Goal: Use online tool/utility: Utilize a website feature to perform a specific function

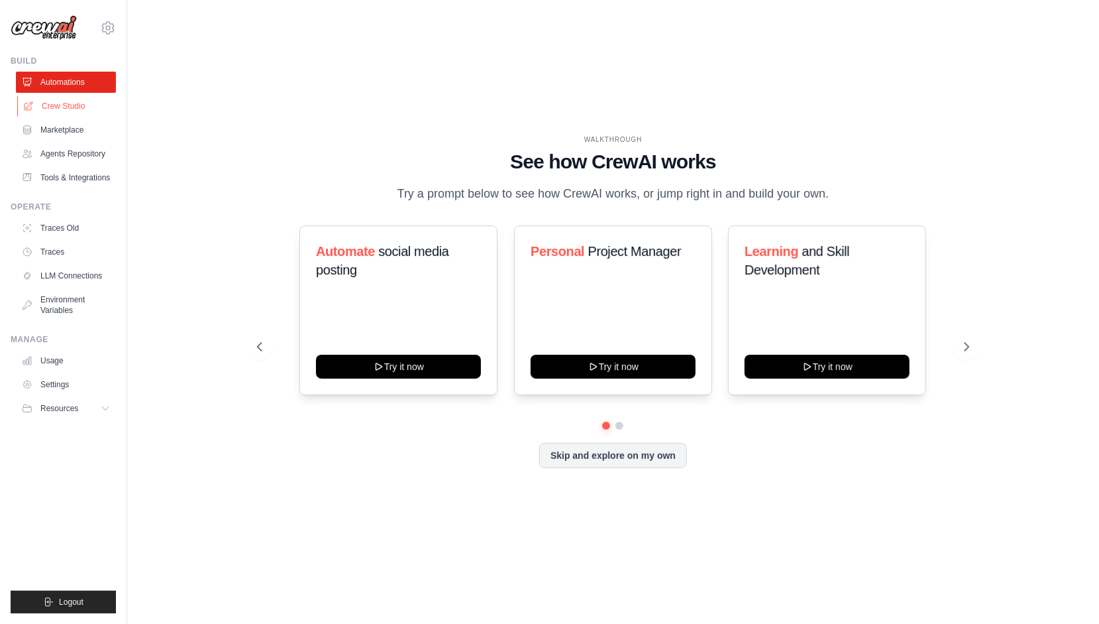
click at [68, 110] on link "Crew Studio" at bounding box center [67, 105] width 100 height 21
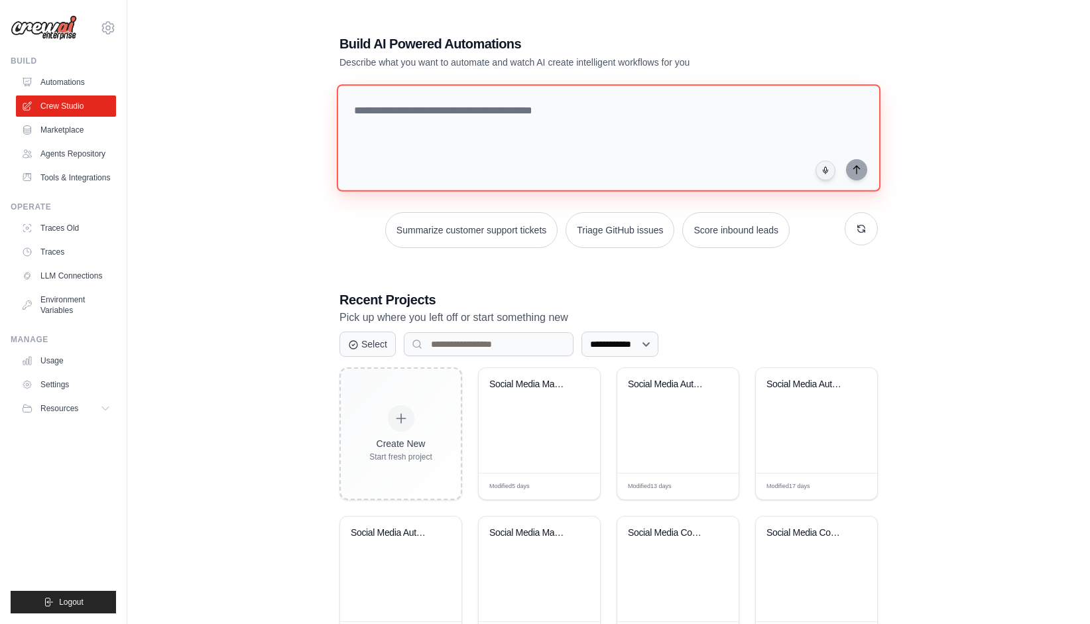
click at [384, 115] on textarea at bounding box center [608, 137] width 543 height 107
click at [52, 80] on link "Automations" at bounding box center [67, 82] width 100 height 21
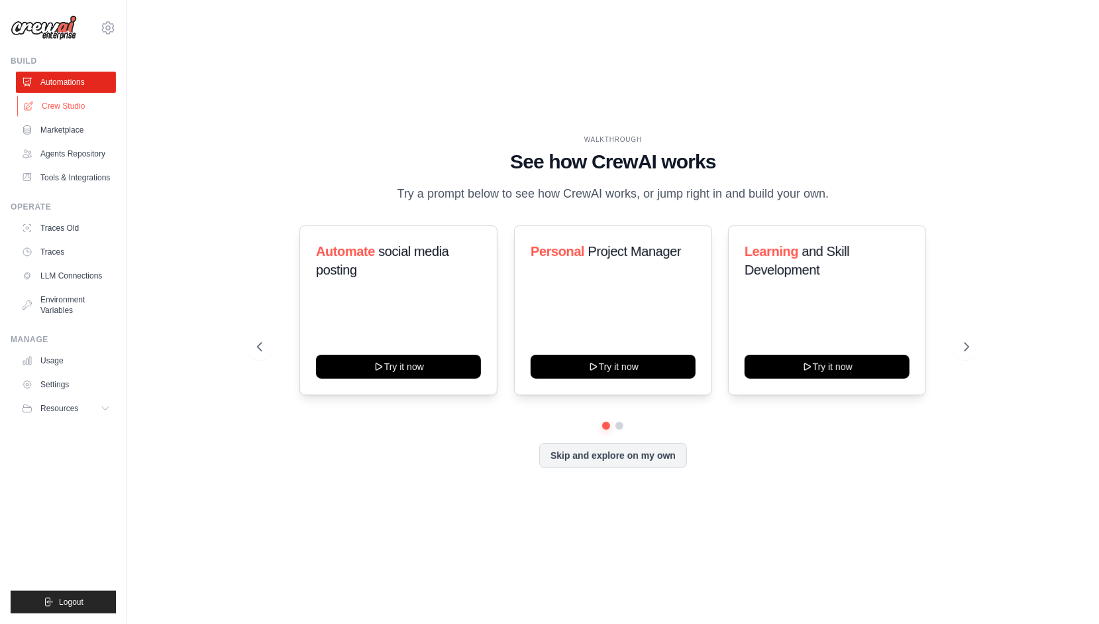
click at [60, 105] on link "Crew Studio" at bounding box center [67, 105] width 100 height 21
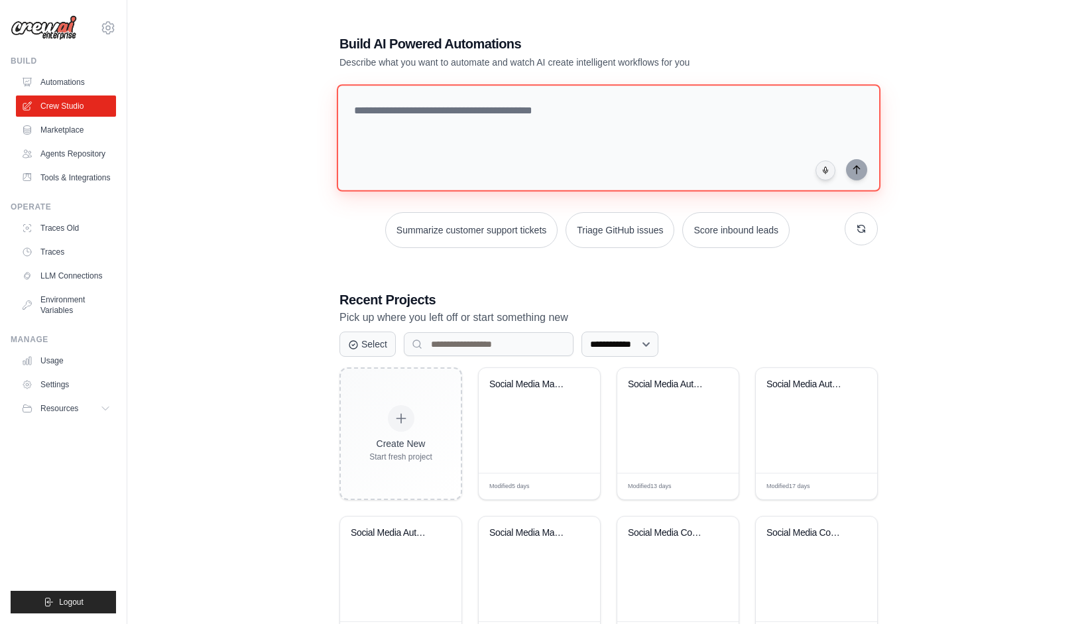
click at [452, 123] on textarea at bounding box center [608, 137] width 543 height 107
type textarea "*"
click at [407, 116] on textarea at bounding box center [611, 138] width 549 height 108
paste textarea "**********"
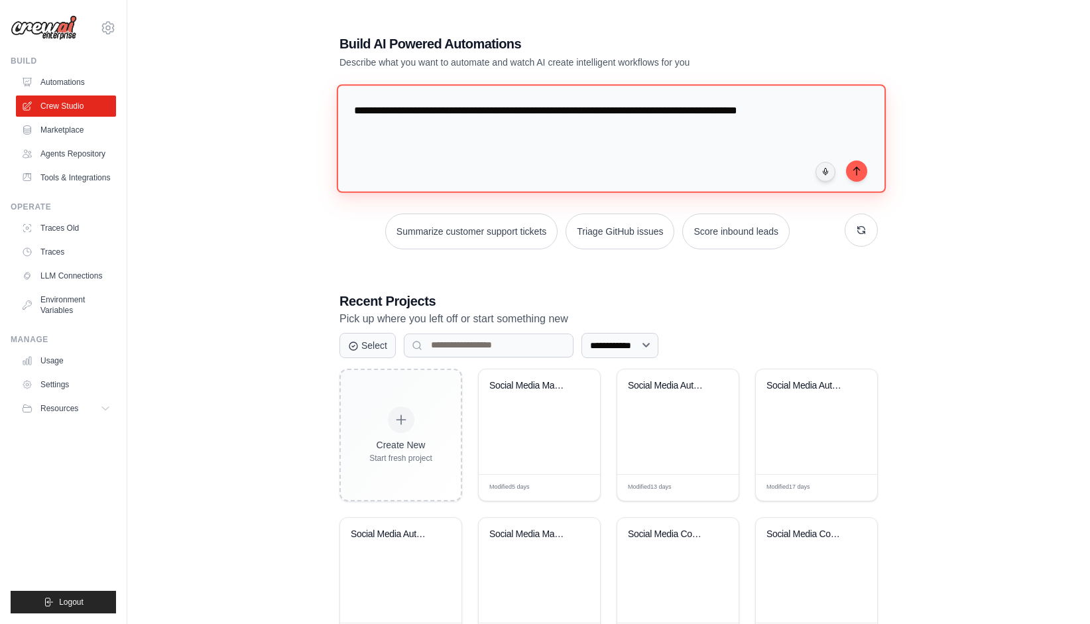
click at [753, 112] on textarea "**********" at bounding box center [611, 138] width 549 height 108
click at [813, 109] on textarea "**********" at bounding box center [611, 138] width 549 height 108
click at [766, 107] on textarea "**********" at bounding box center [611, 138] width 549 height 108
click at [453, 133] on textarea "**********" at bounding box center [611, 138] width 549 height 108
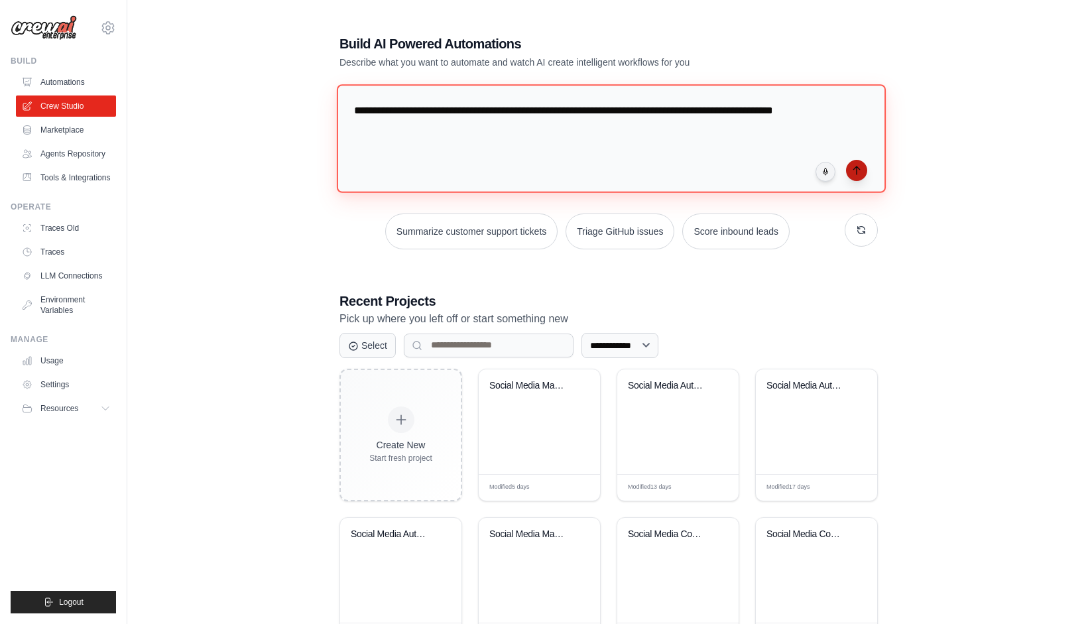
type textarea "**********"
click at [850, 166] on button "submit" at bounding box center [856, 170] width 21 height 21
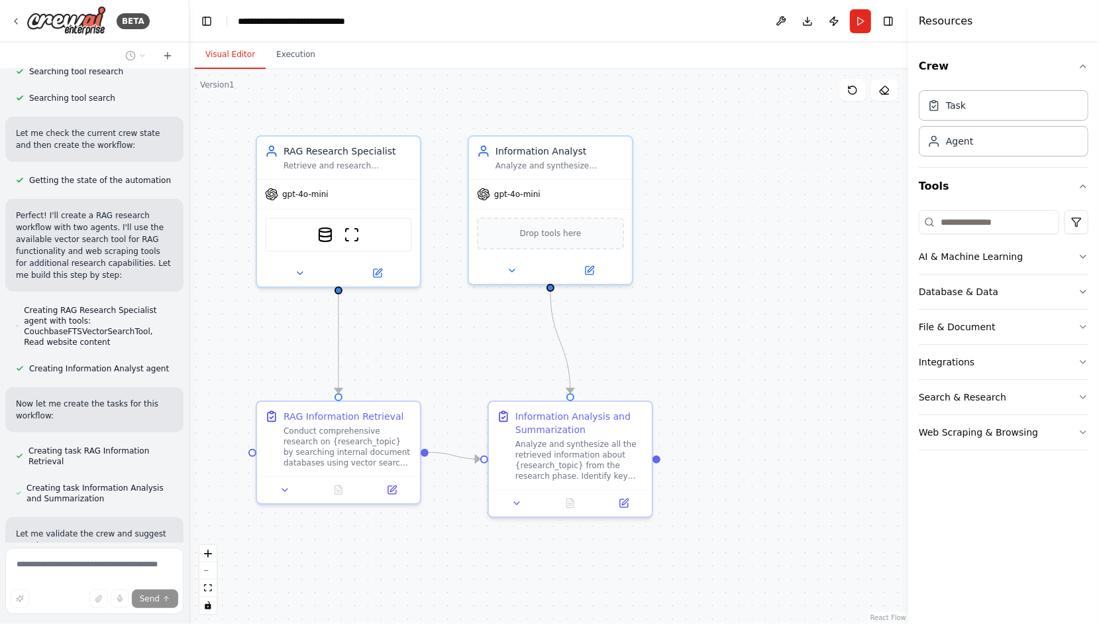
scroll to position [346, 0]
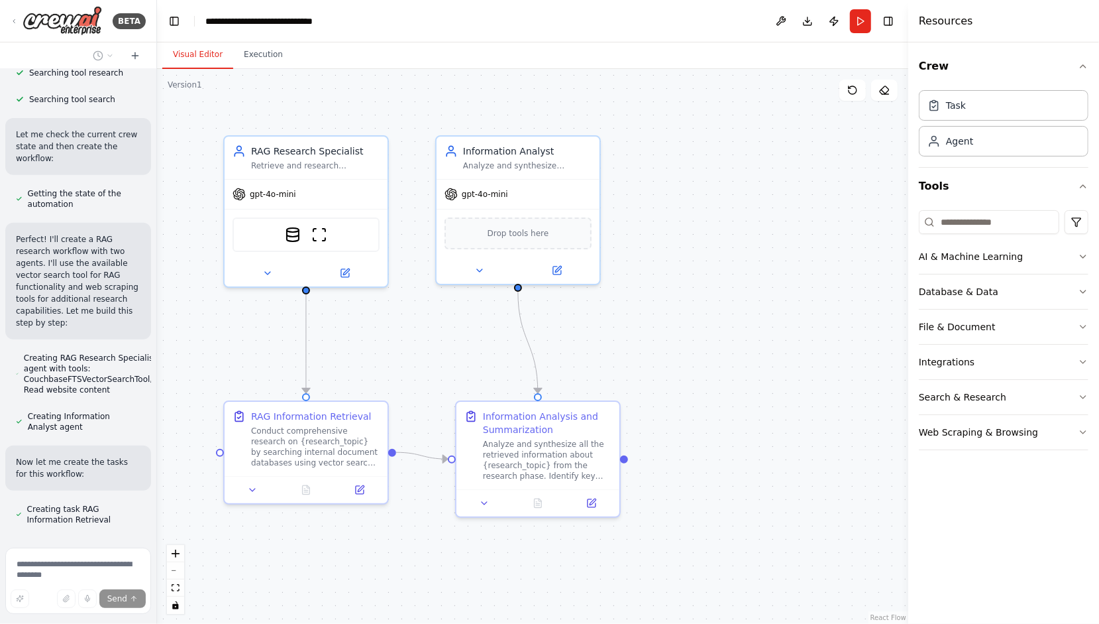
drag, startPoint x: 293, startPoint y: 382, endPoint x: 157, endPoint y: 388, distance: 136.0
click at [157, 388] on div "BETA Build a workflow with a Rag research agent and a analyst agent who summari…" at bounding box center [549, 312] width 1099 height 624
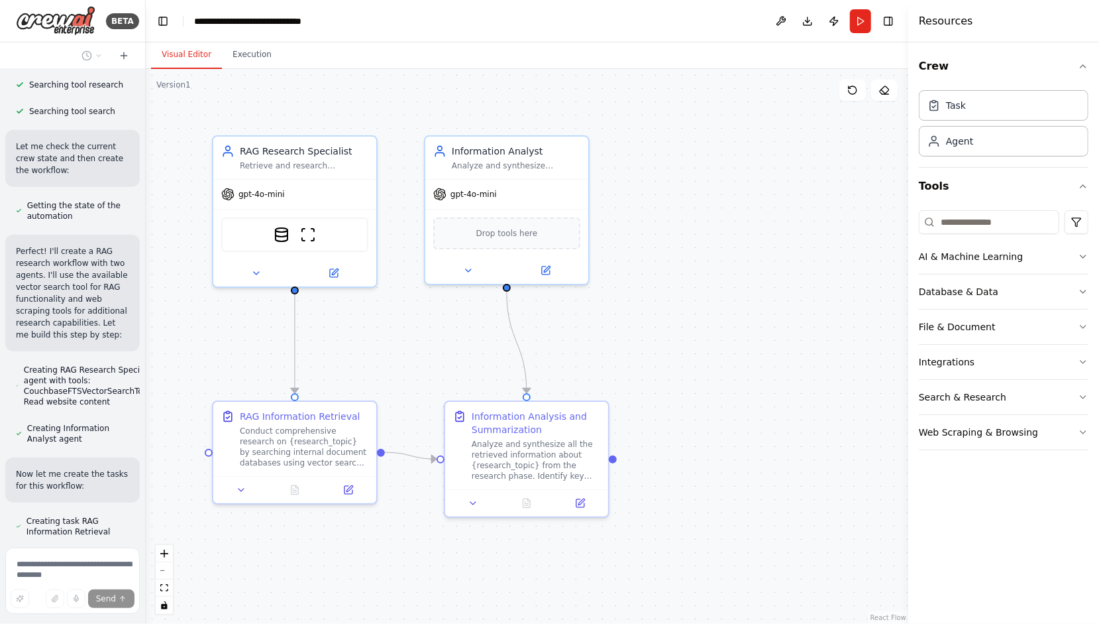
drag, startPoint x: 152, startPoint y: 418, endPoint x: 146, endPoint y: 512, distance: 93.6
click at [146, 512] on div "BETA Build a workflow with a Rag research agent and a analyst agent who summari…" at bounding box center [549, 312] width 1099 height 624
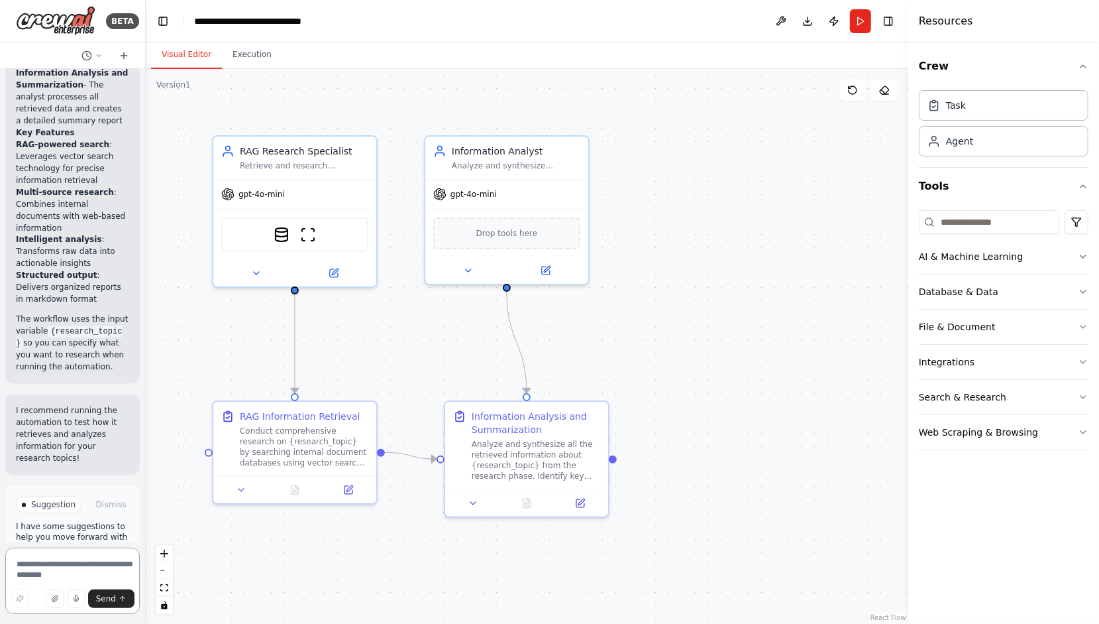
scroll to position [1497, 0]
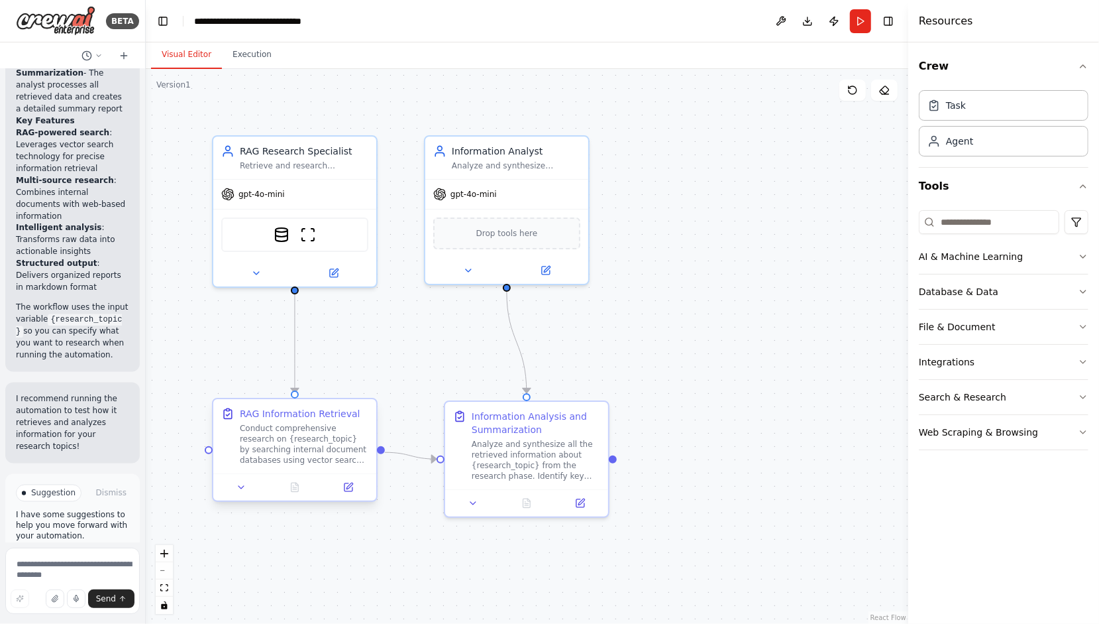
click at [241, 496] on div at bounding box center [294, 486] width 163 height 27
click at [241, 494] on button at bounding box center [242, 487] width 46 height 16
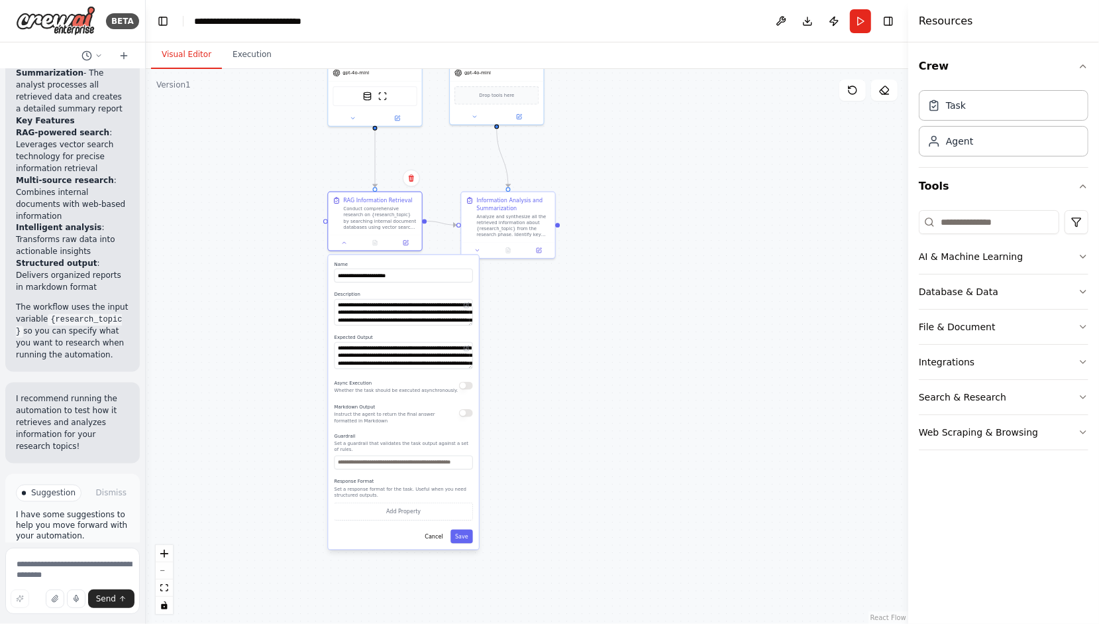
drag, startPoint x: 689, startPoint y: 498, endPoint x: 765, endPoint y: 265, distance: 245.6
click at [765, 265] on div ".deletable-edge-delete-btn { width: 20px; height: 20px; border: 0px solid #ffff…" at bounding box center [527, 346] width 763 height 555
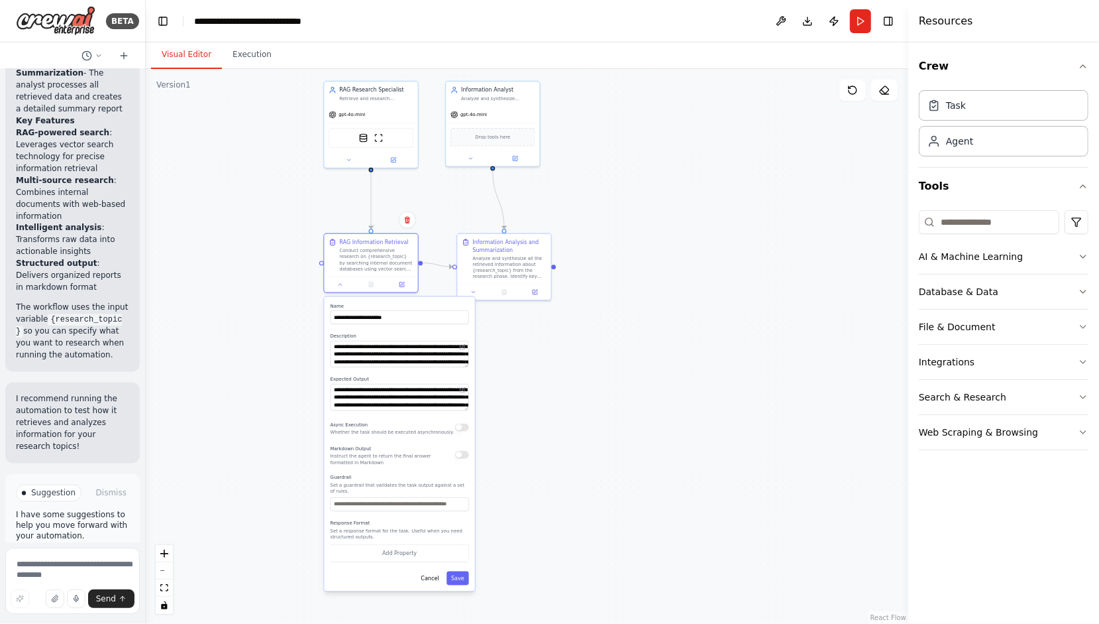
drag, startPoint x: 587, startPoint y: 354, endPoint x: 586, endPoint y: 403, distance: 49.1
click at [586, 403] on div ".deletable-edge-delete-btn { width: 20px; height: 20px; border: 0px solid #ffff…" at bounding box center [527, 346] width 763 height 555
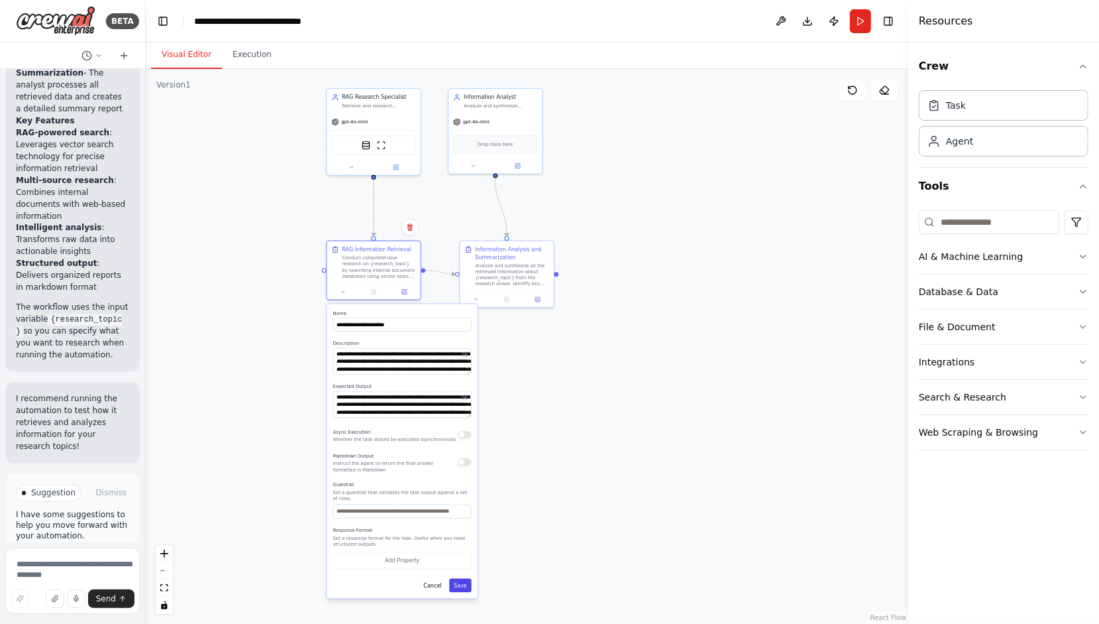
click at [459, 581] on button "Save" at bounding box center [460, 585] width 23 height 14
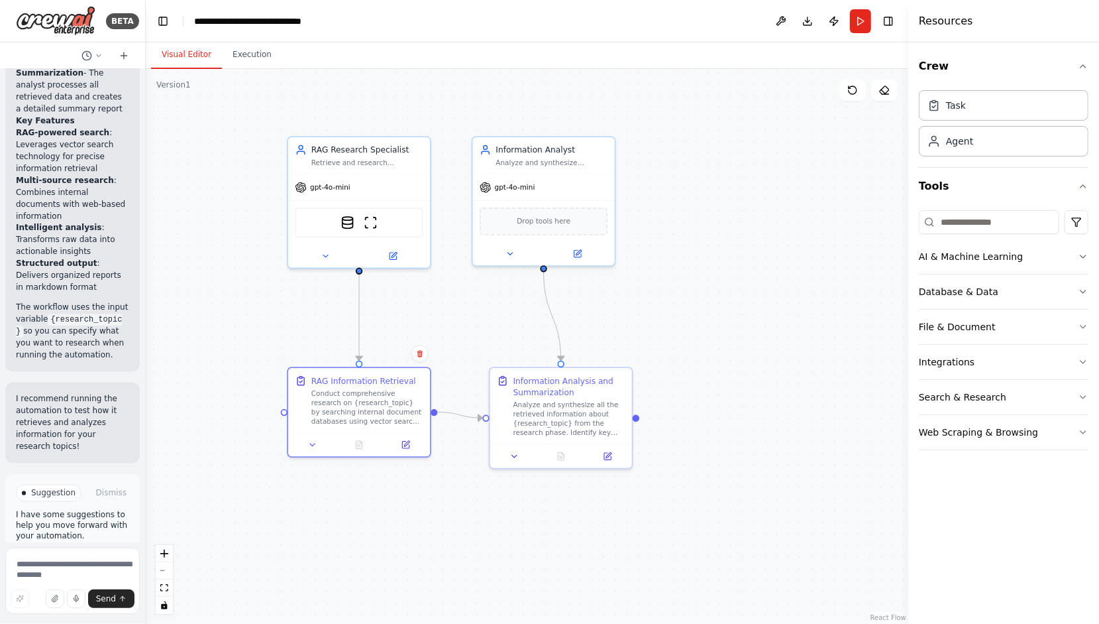
drag, startPoint x: 438, startPoint y: 387, endPoint x: 457, endPoint y: 589, distance: 203.0
click at [457, 589] on div ".deletable-edge-delete-btn { width: 20px; height: 20px; border: 0px solid #ffff…" at bounding box center [527, 346] width 763 height 555
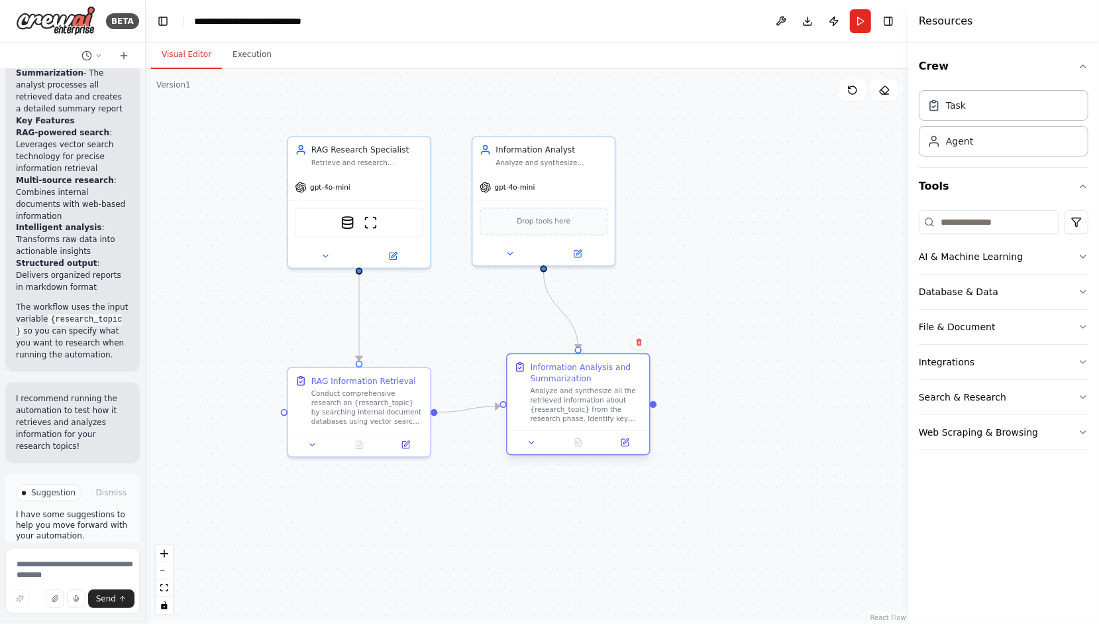
drag, startPoint x: 536, startPoint y: 429, endPoint x: 551, endPoint y: 419, distance: 17.6
click at [551, 419] on div "Analyze and synthesize all the retrieved information about {research_topic} fro…" at bounding box center [587, 404] width 112 height 37
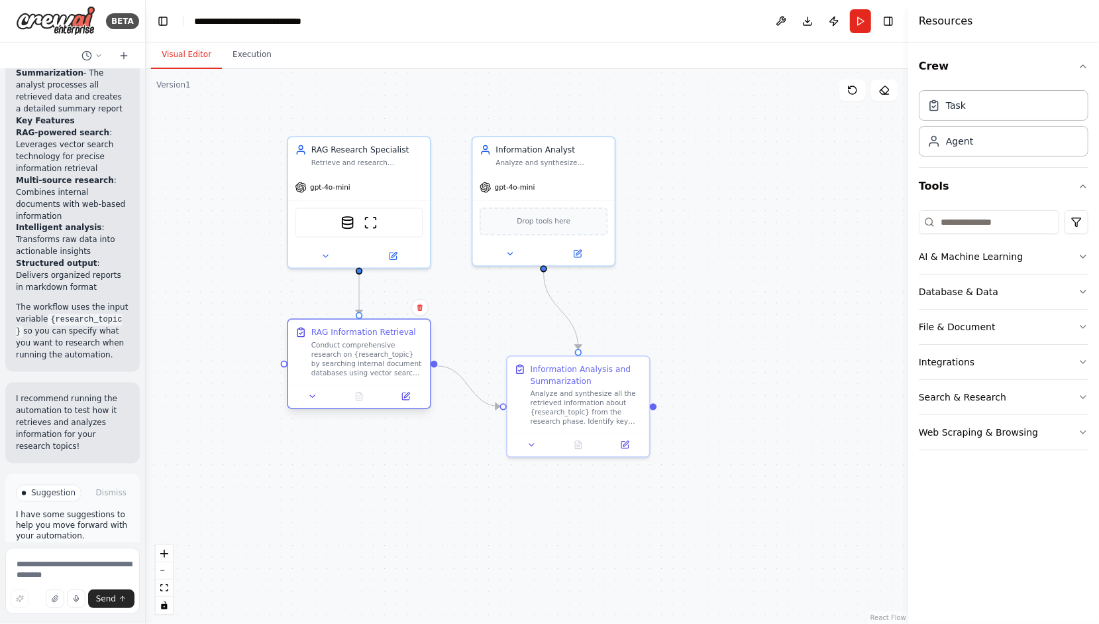
drag, startPoint x: 387, startPoint y: 428, endPoint x: 382, endPoint y: 382, distance: 46.6
click at [382, 382] on div "RAG Information Retrieval Conduct comprehensive research on {research_topic} by…" at bounding box center [359, 351] width 142 height 65
click at [581, 378] on div "Information Analysis and Summarization Analyze and synthesize all the retrieved…" at bounding box center [578, 404] width 144 height 102
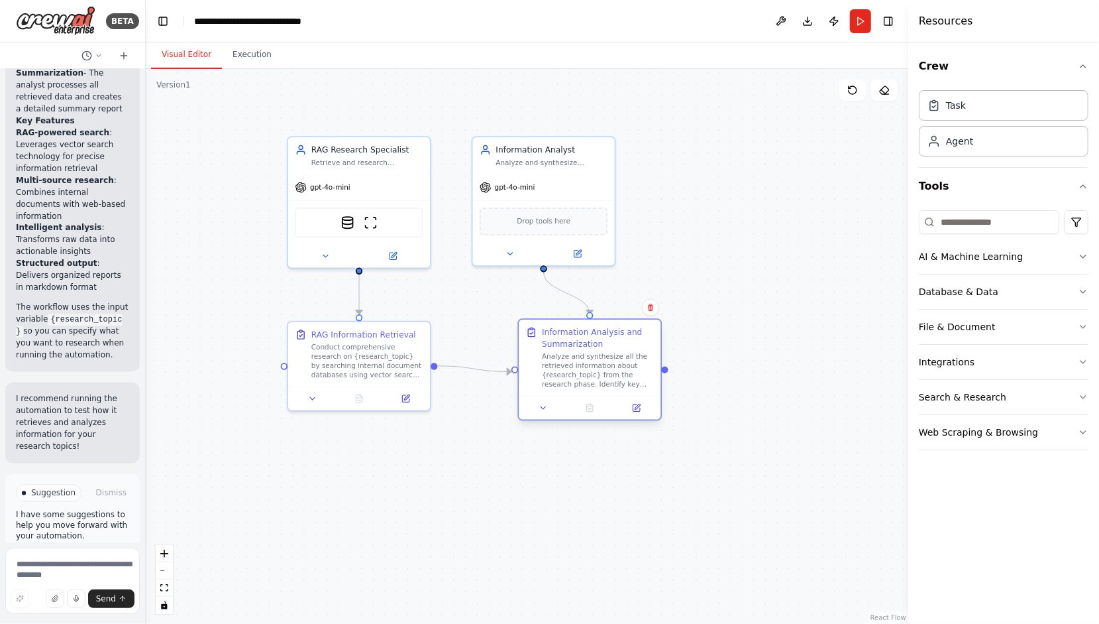
drag, startPoint x: 527, startPoint y: 387, endPoint x: 533, endPoint y: 349, distance: 38.9
click at [533, 349] on div "Information Analysis and Summarization Analyze and synthesize all the retrieved…" at bounding box center [590, 357] width 128 height 62
click at [1077, 253] on button "AI & Machine Learning" at bounding box center [1004, 256] width 170 height 34
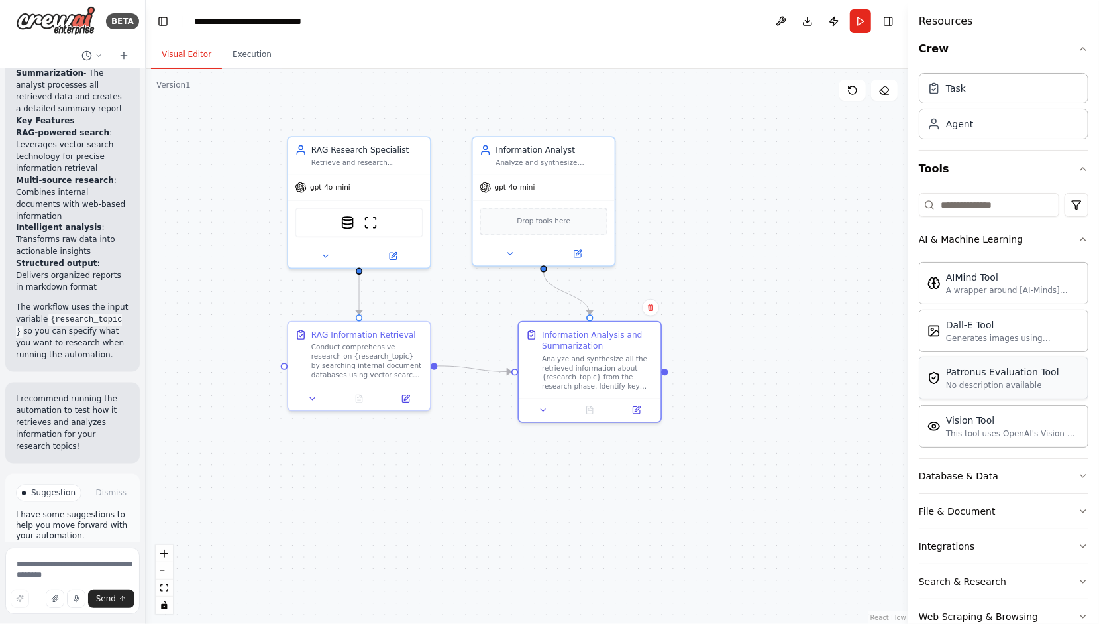
scroll to position [44, 0]
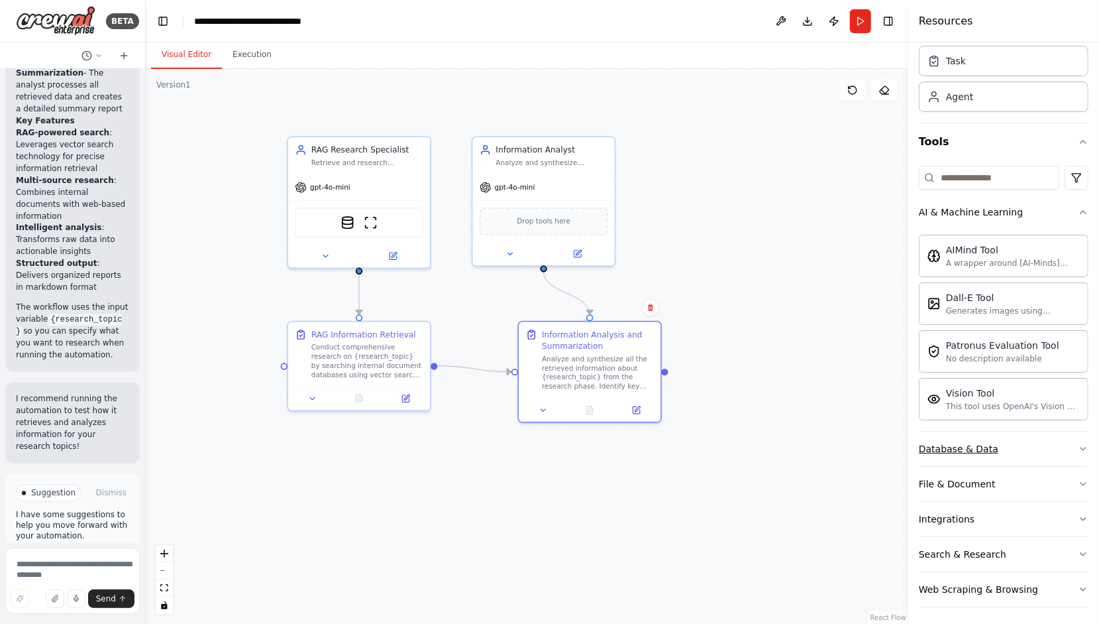
click at [961, 445] on div "Database & Data" at bounding box center [959, 448] width 80 height 13
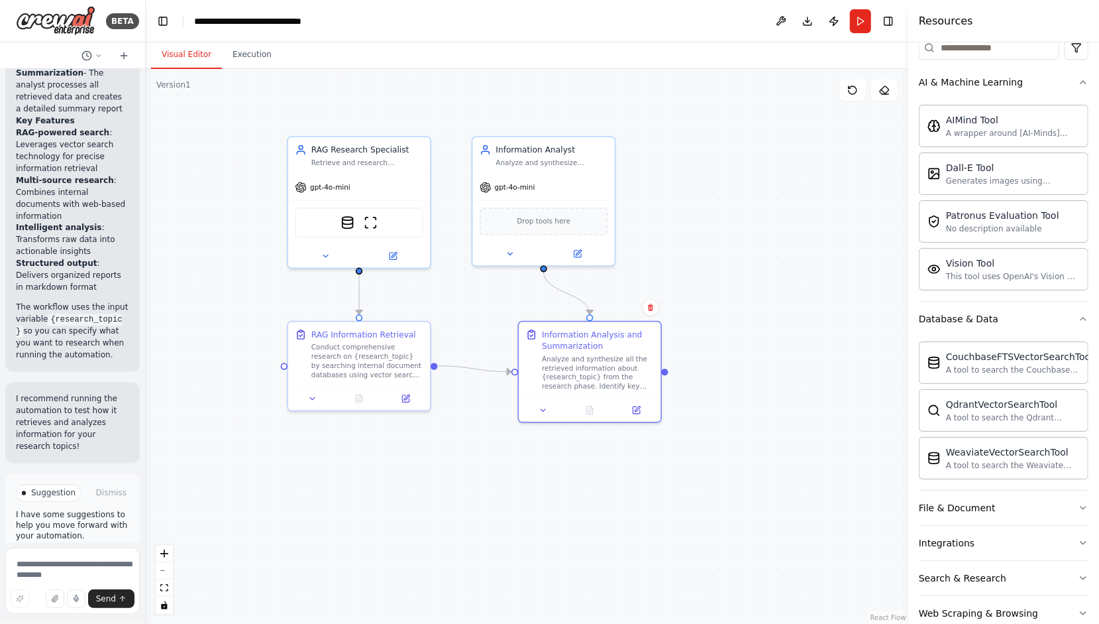
scroll to position [197, 0]
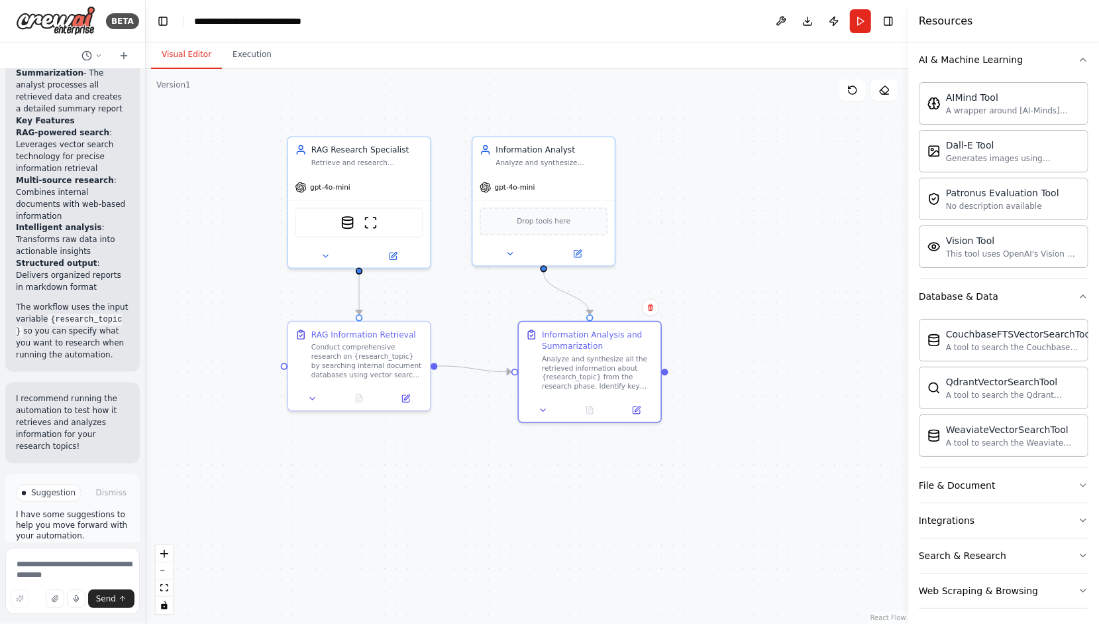
click at [794, 382] on div ".deletable-edge-delete-btn { width: 20px; height: 20px; border: 0px solid #ffff…" at bounding box center [527, 346] width 763 height 555
click at [960, 478] on div "File & Document" at bounding box center [957, 484] width 77 height 13
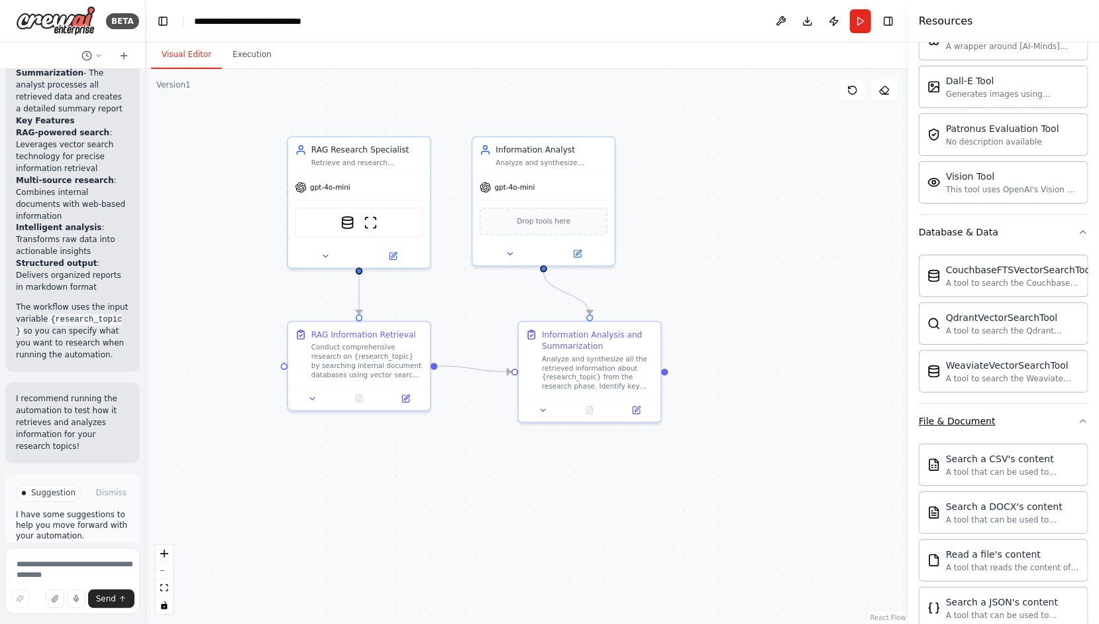
scroll to position [396, 0]
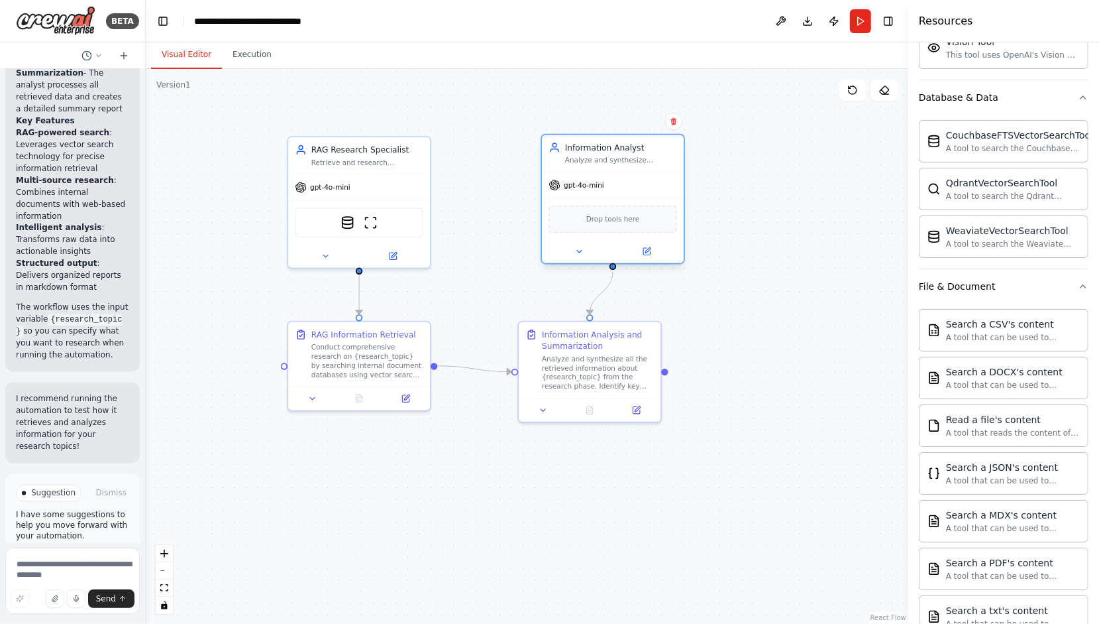
drag, startPoint x: 588, startPoint y: 195, endPoint x: 657, endPoint y: 190, distance: 69.8
click at [657, 190] on div "gpt-4o-mini" at bounding box center [613, 184] width 142 height 25
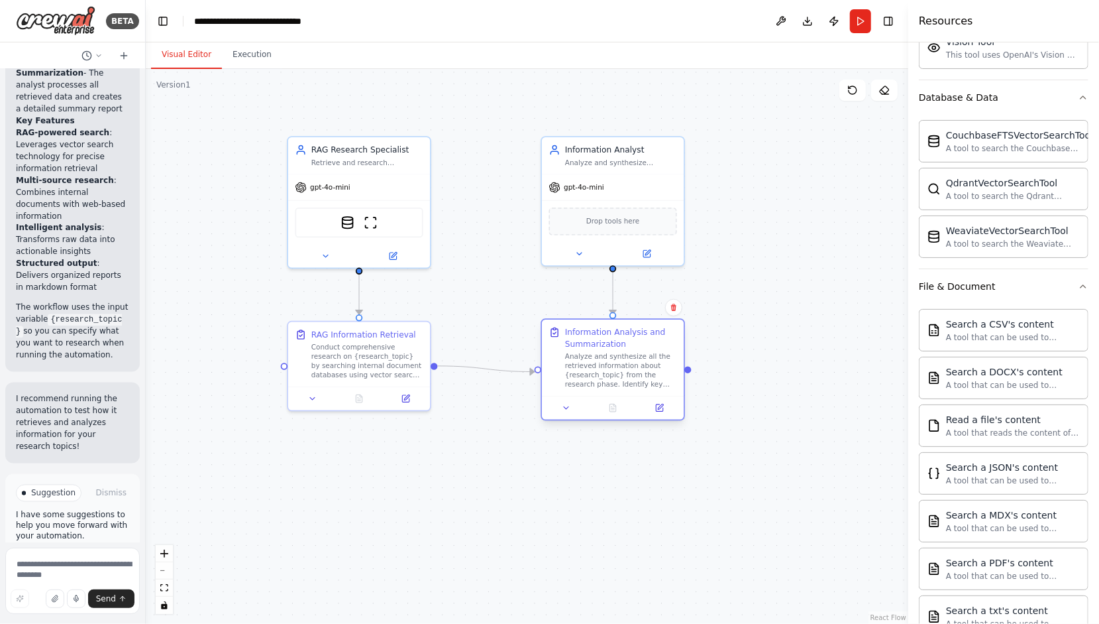
drag, startPoint x: 635, startPoint y: 360, endPoint x: 653, endPoint y: 359, distance: 17.9
click at [653, 359] on div "Analyze and synthesize all the retrieved information about {research_topic} fro…" at bounding box center [621, 370] width 112 height 37
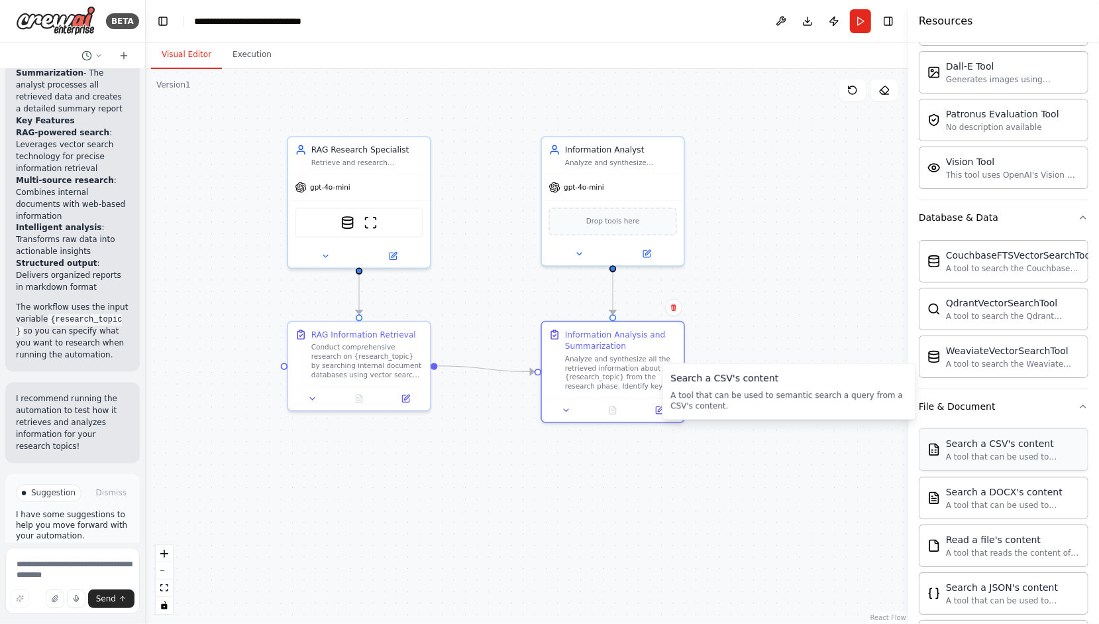
scroll to position [265, 0]
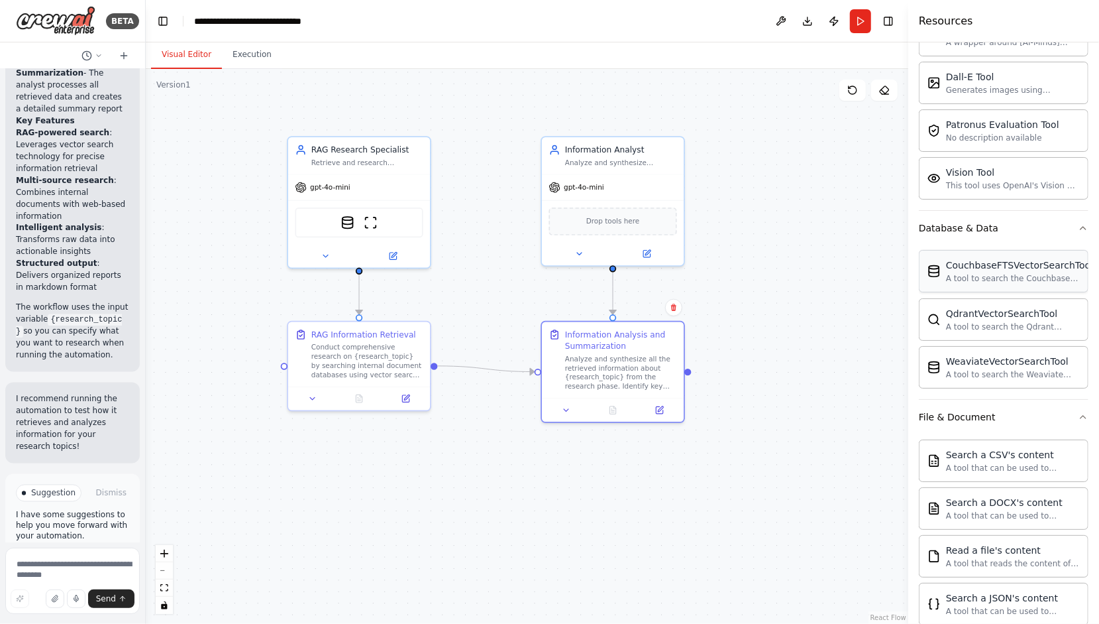
click at [1011, 273] on div "A tool to search the Couchbase database for relevant information on internal do…" at bounding box center [1019, 278] width 147 height 11
click at [384, 220] on img at bounding box center [383, 220] width 14 height 14
click at [380, 221] on img at bounding box center [383, 220] width 14 height 14
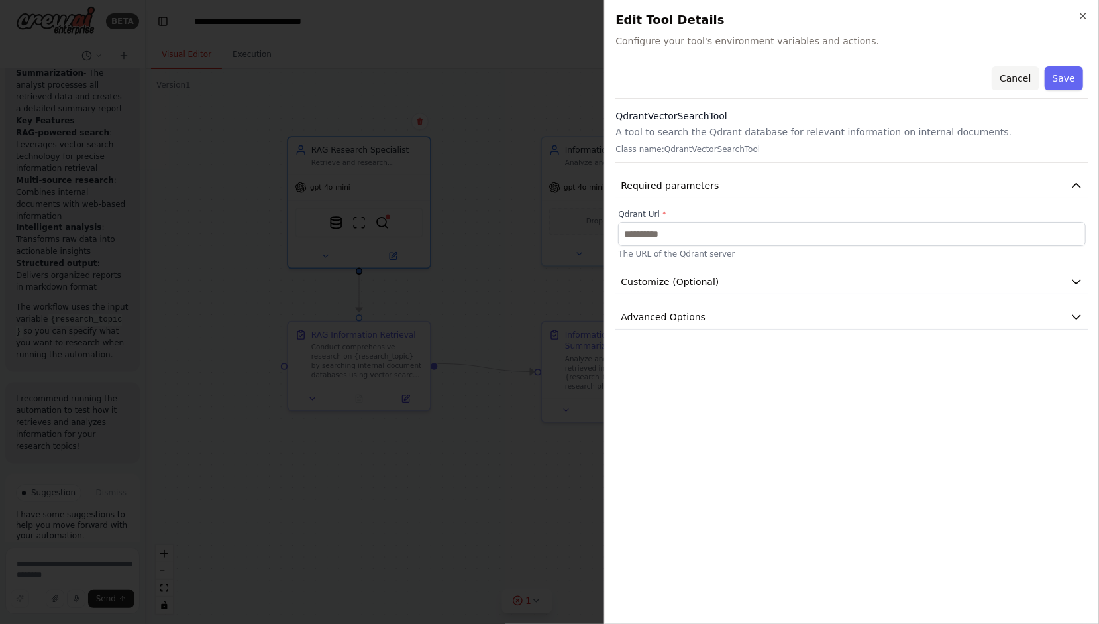
click at [1019, 81] on button "Cancel" at bounding box center [1015, 78] width 47 height 24
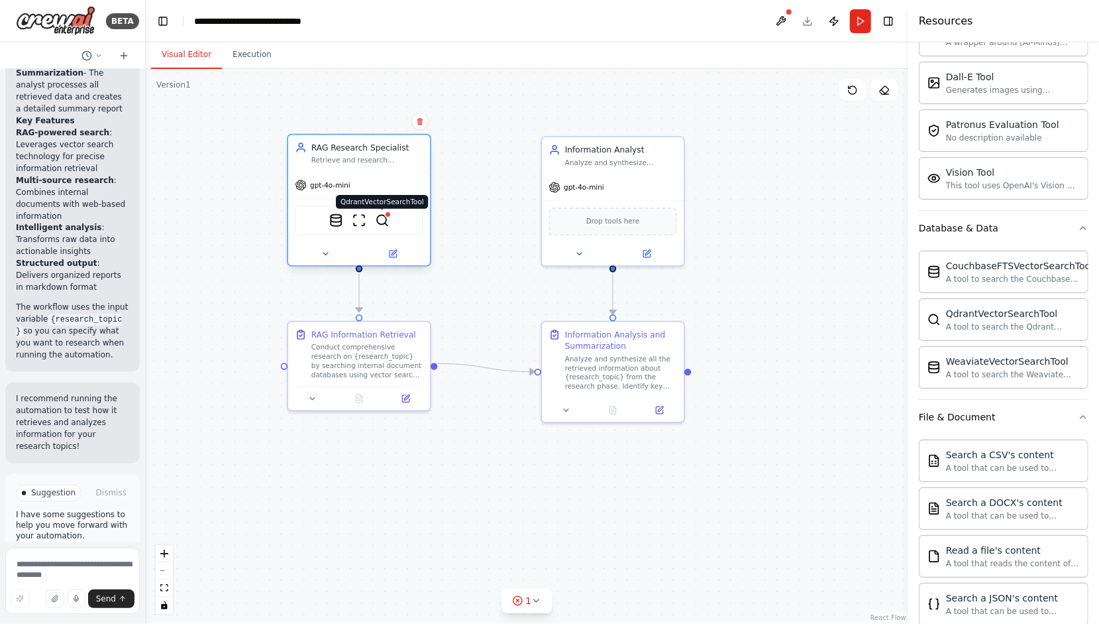
click at [380, 219] on img at bounding box center [383, 220] width 14 height 14
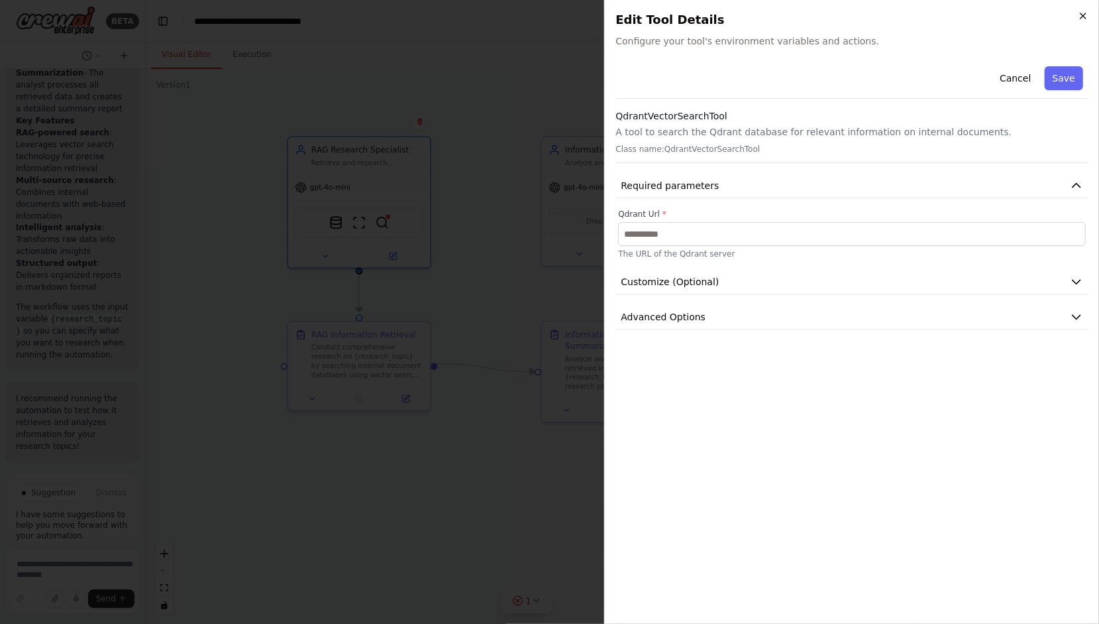
click at [1084, 17] on icon "button" at bounding box center [1083, 16] width 11 height 11
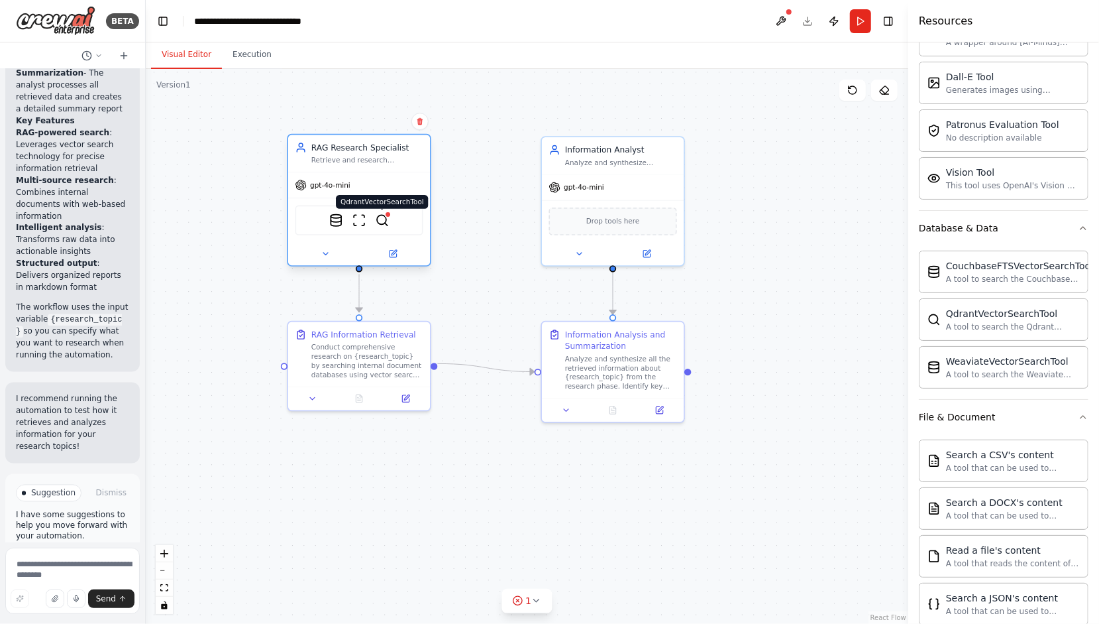
click at [376, 222] on img at bounding box center [383, 220] width 14 height 14
click at [384, 219] on img at bounding box center [383, 220] width 14 height 14
click at [785, 20] on button at bounding box center [781, 21] width 21 height 24
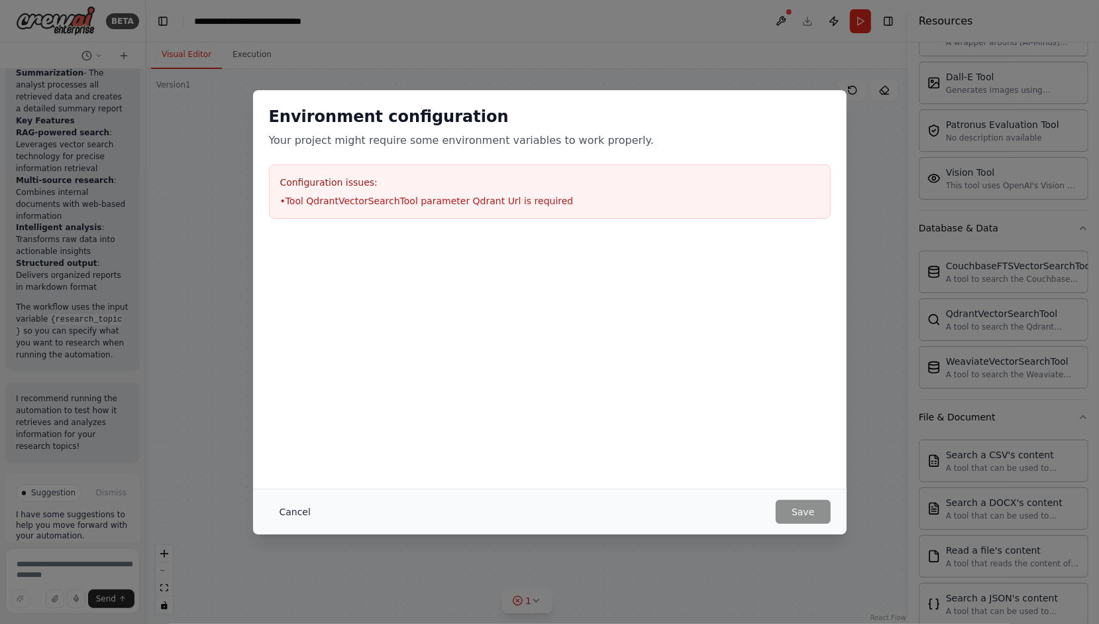
click at [284, 511] on button "Cancel" at bounding box center [295, 512] width 52 height 24
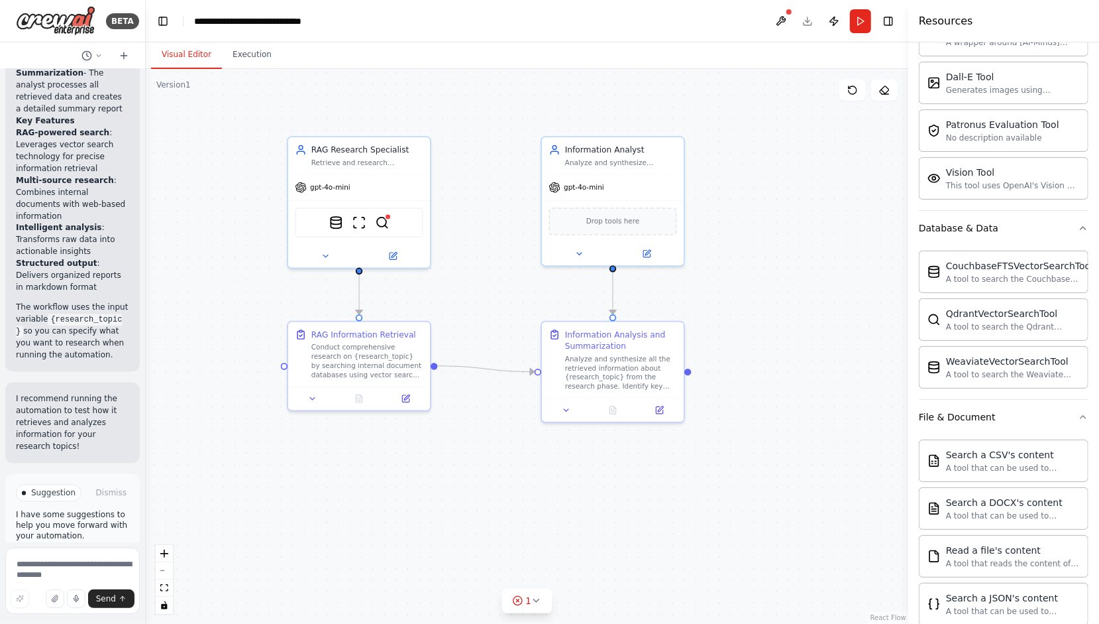
click at [780, 127] on div ".deletable-edge-delete-btn { width: 20px; height: 20px; border: 0px solid #ffff…" at bounding box center [527, 346] width 763 height 555
click at [852, 93] on icon at bounding box center [853, 90] width 8 height 8
click at [848, 90] on icon at bounding box center [853, 90] width 11 height 11
click at [858, 93] on icon at bounding box center [853, 90] width 11 height 11
click at [846, 90] on button at bounding box center [853, 90] width 27 height 21
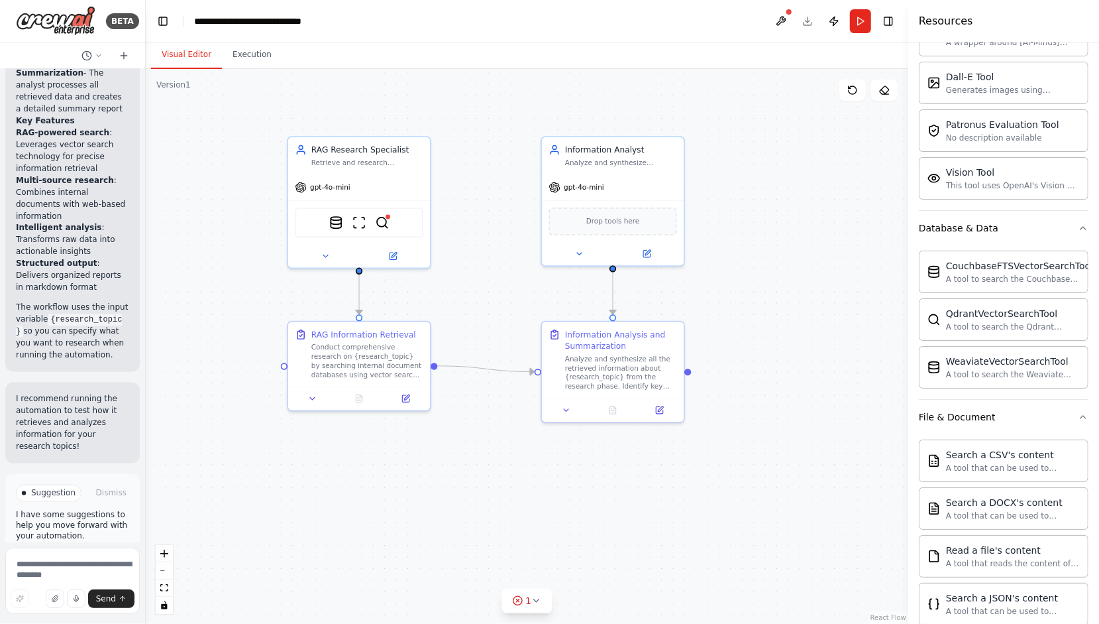
click at [775, 171] on div ".deletable-edge-delete-btn { width: 20px; height: 20px; border: 0px solid #ffff…" at bounding box center [527, 346] width 763 height 555
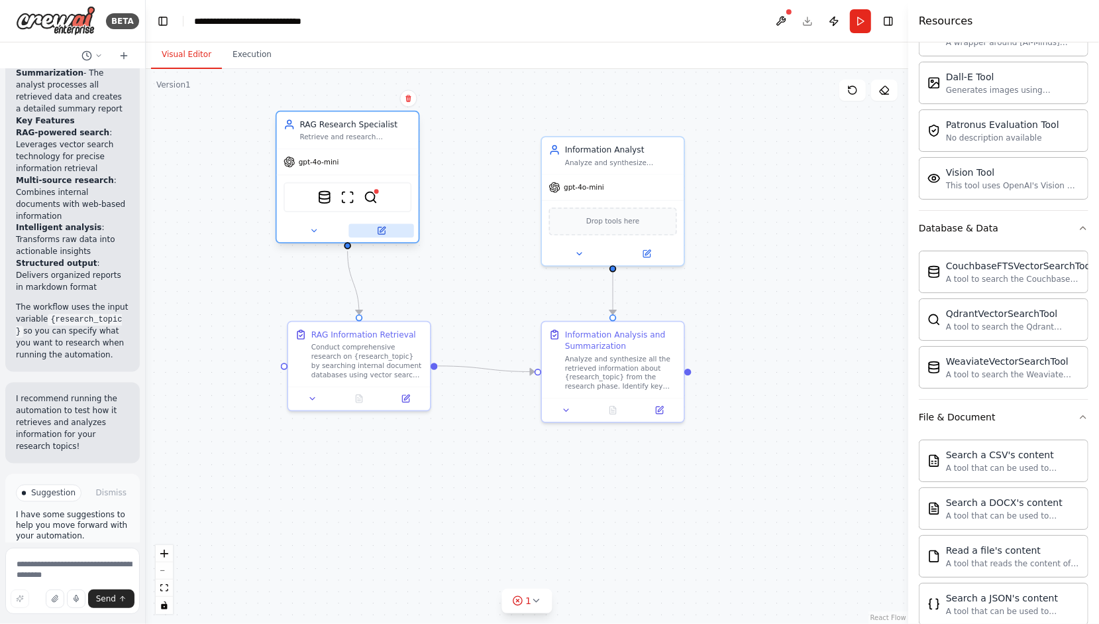
drag, startPoint x: 397, startPoint y: 249, endPoint x: 390, endPoint y: 228, distance: 22.4
click at [390, 228] on button at bounding box center [381, 231] width 65 height 14
click at [382, 231] on icon at bounding box center [382, 229] width 5 height 5
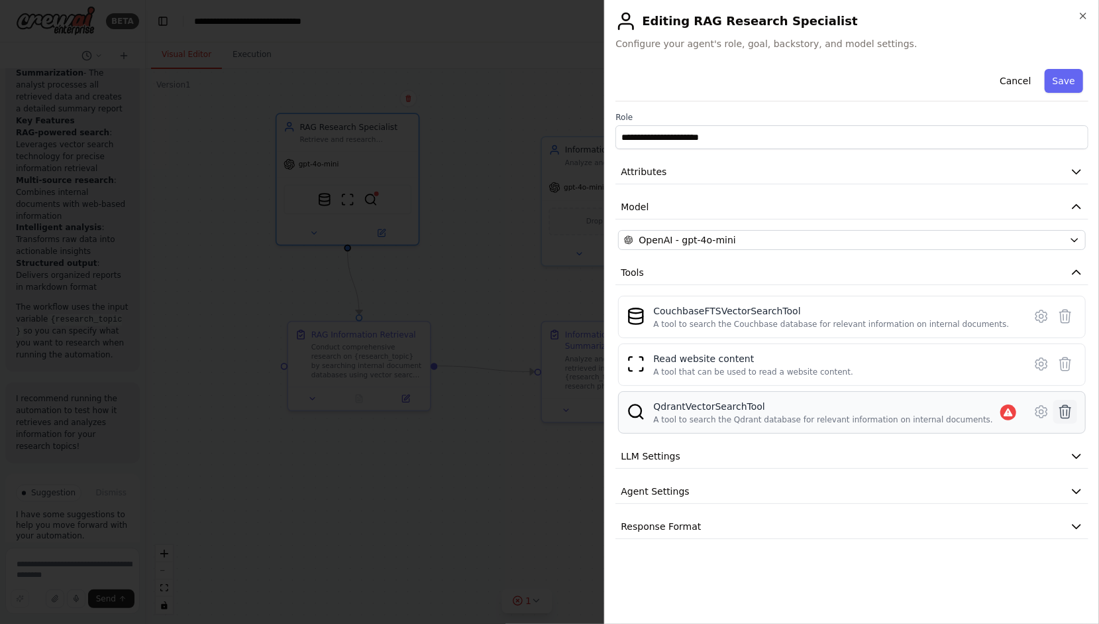
click at [1072, 407] on icon at bounding box center [1066, 412] width 16 height 16
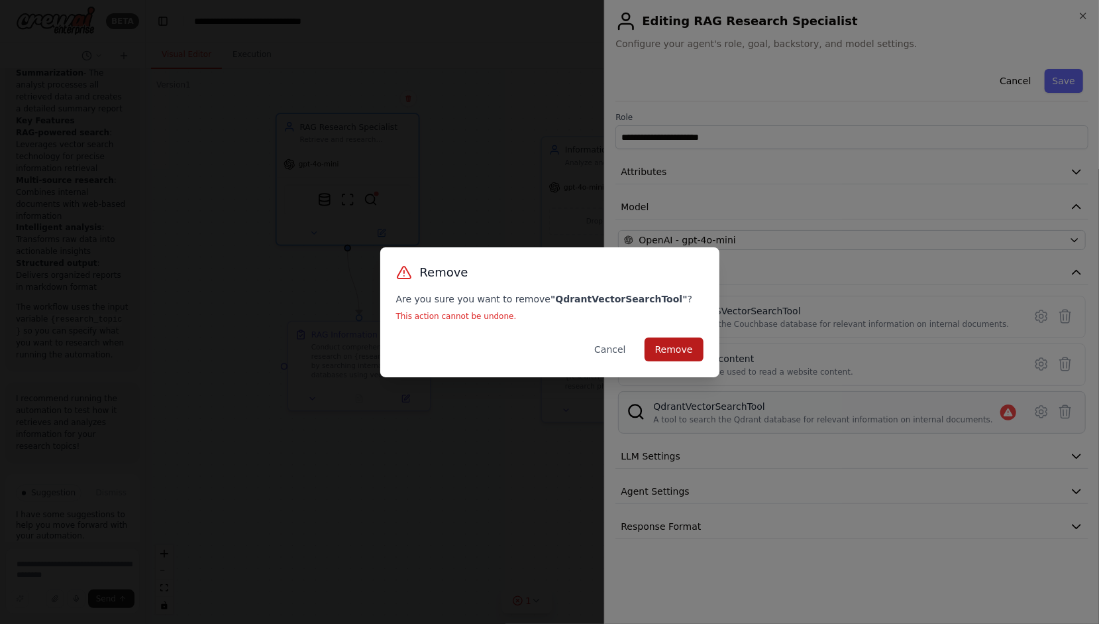
click at [669, 342] on button "Remove" at bounding box center [674, 349] width 59 height 24
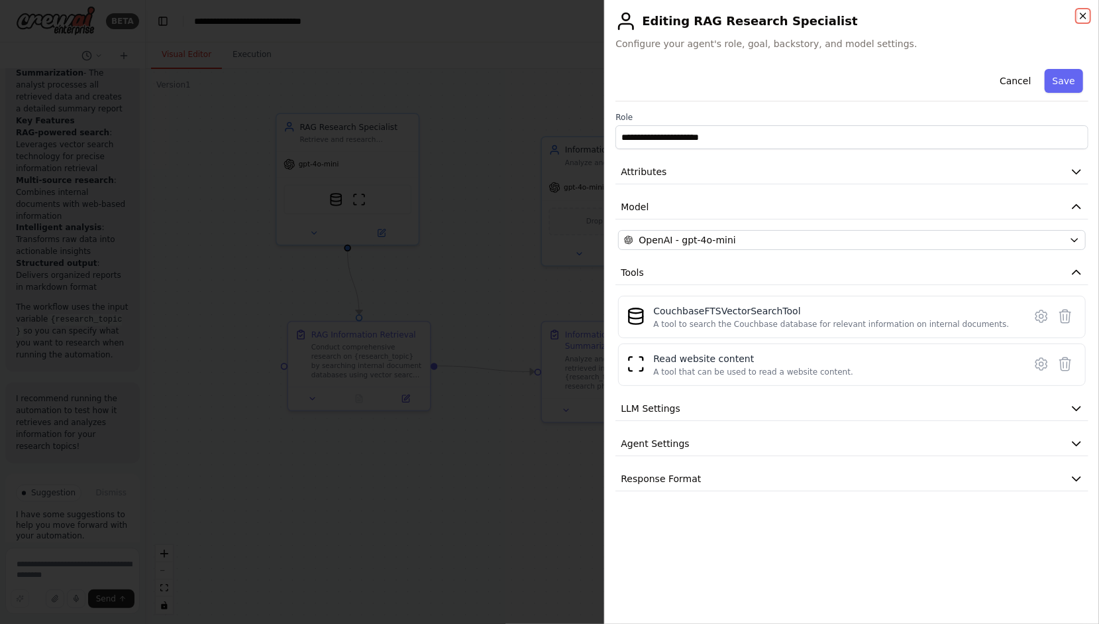
click at [1082, 15] on icon "button" at bounding box center [1083, 16] width 11 height 11
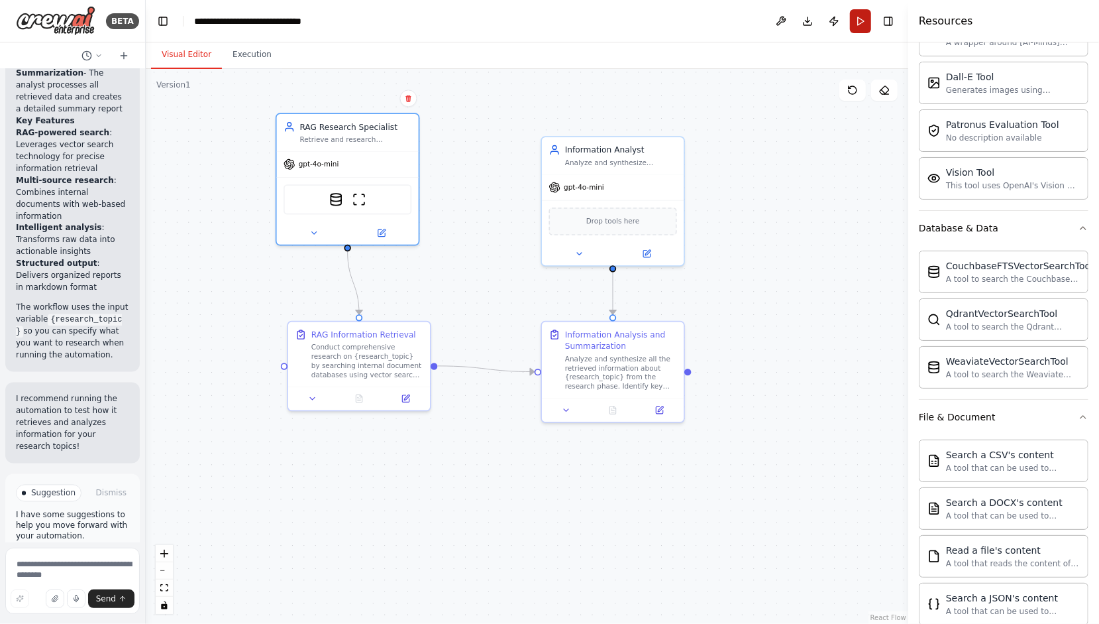
click at [857, 19] on button "Run" at bounding box center [860, 21] width 21 height 24
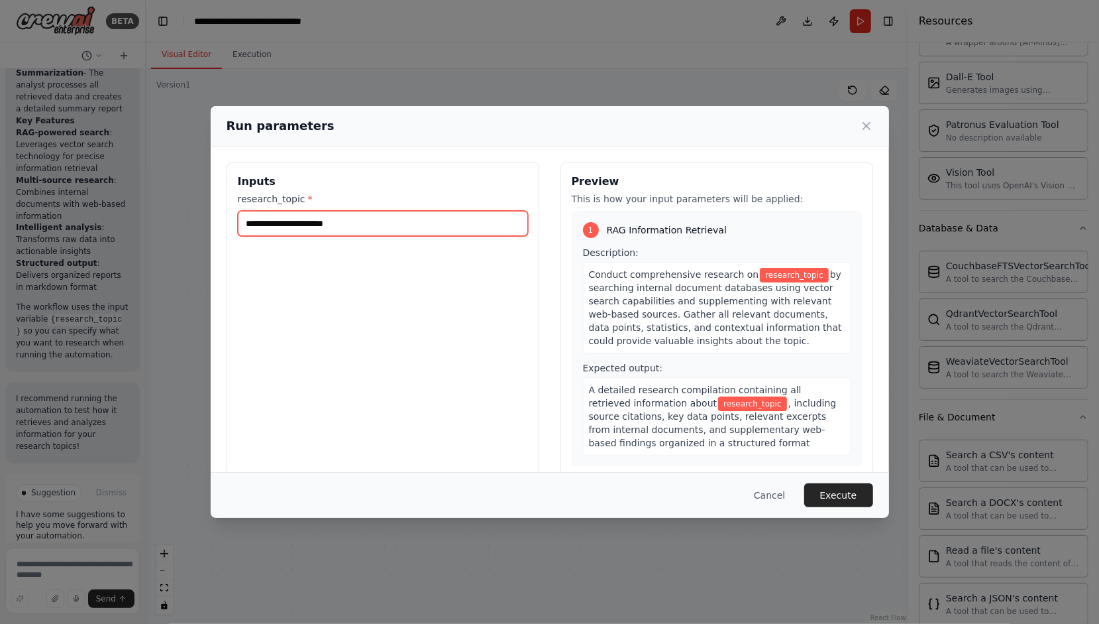
click at [280, 227] on input "research_topic *" at bounding box center [383, 223] width 290 height 25
type input "**********"
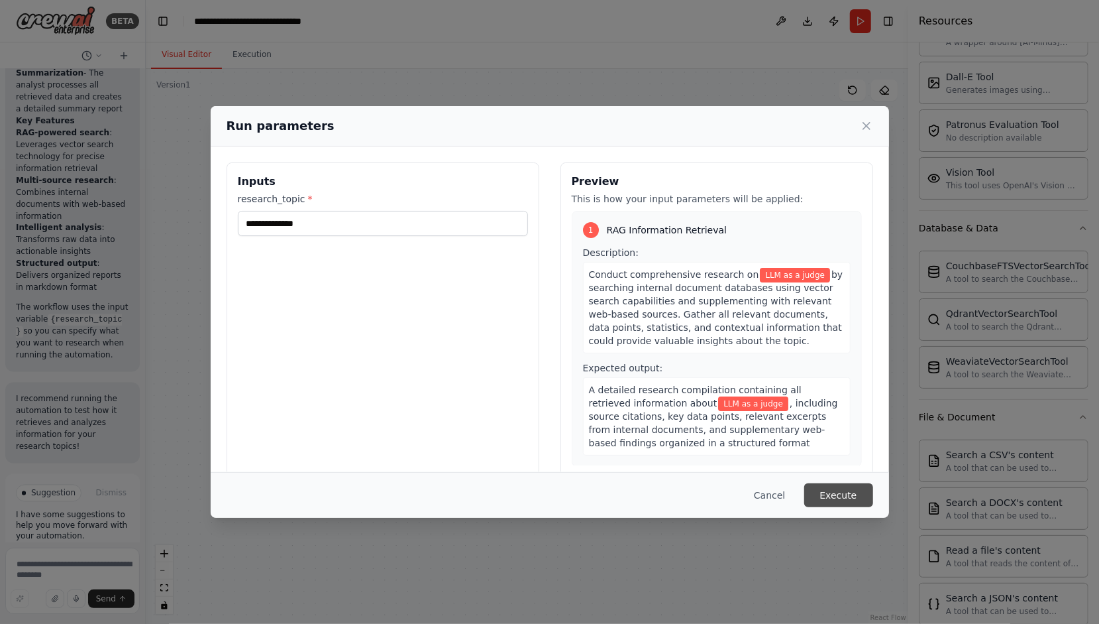
click at [832, 489] on button "Execute" at bounding box center [839, 495] width 69 height 24
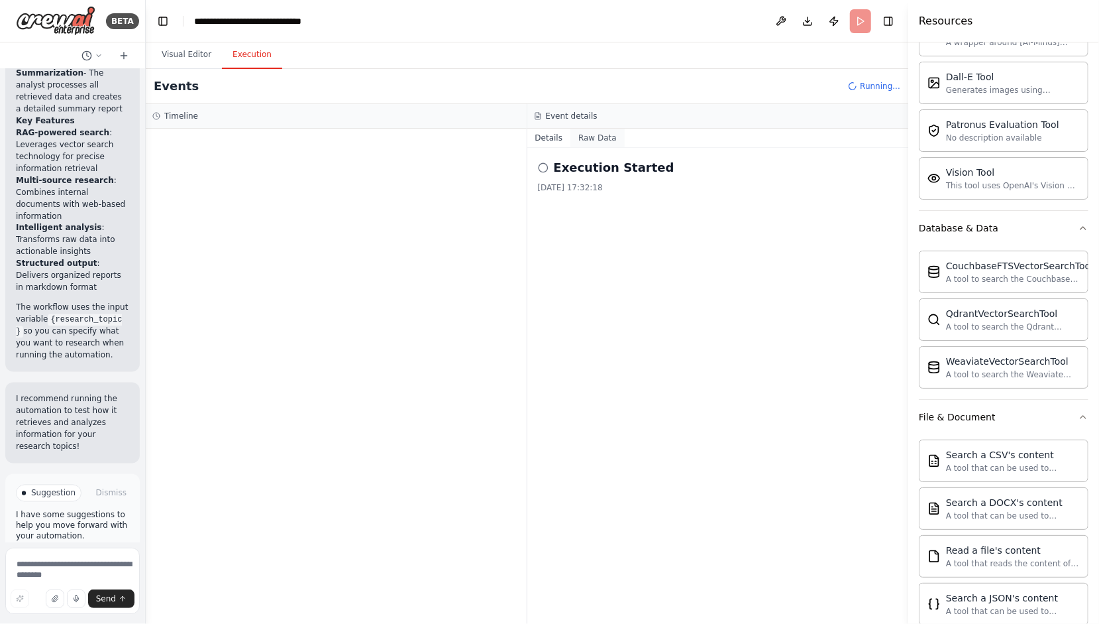
click at [583, 134] on button "Raw Data" at bounding box center [598, 138] width 54 height 19
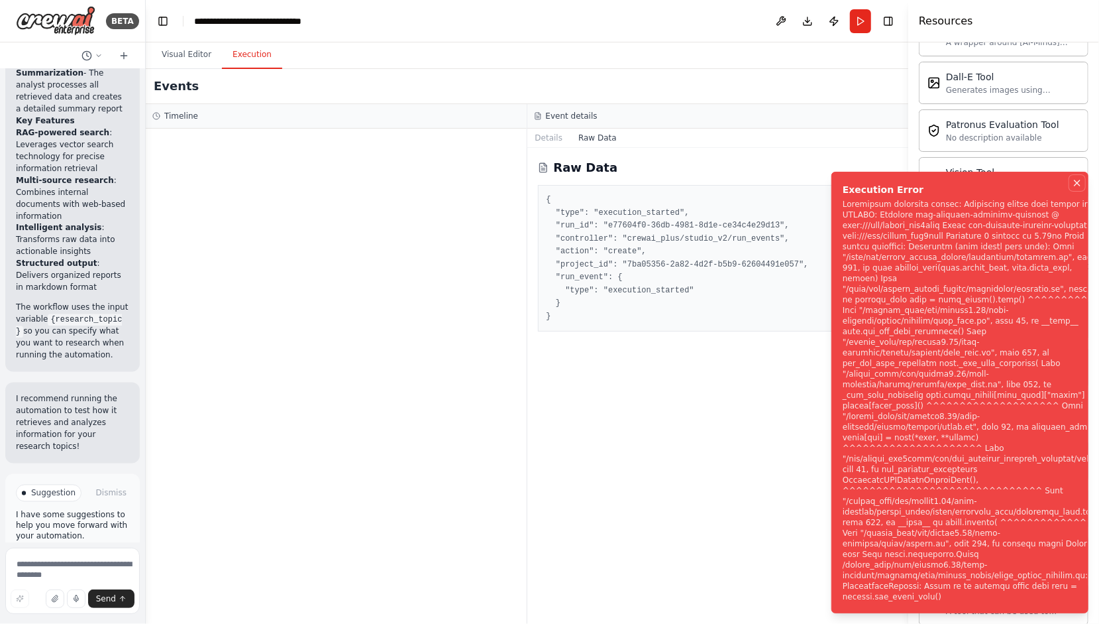
click at [1081, 188] on icon "Notifications (F8)" at bounding box center [1077, 183] width 11 height 11
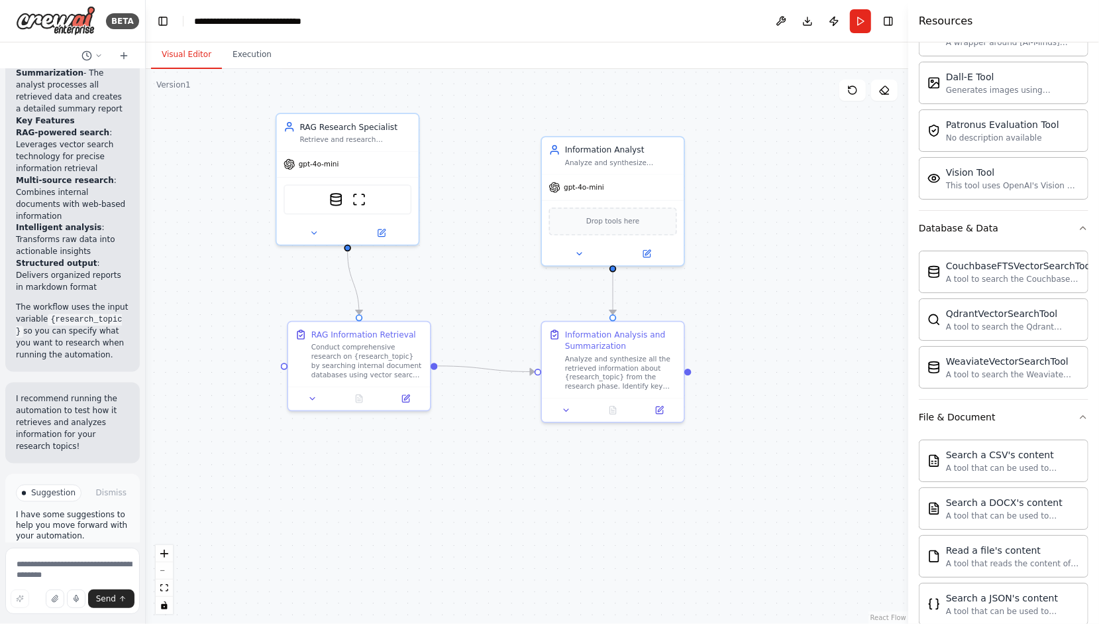
click at [173, 54] on button "Visual Editor" at bounding box center [186, 55] width 71 height 28
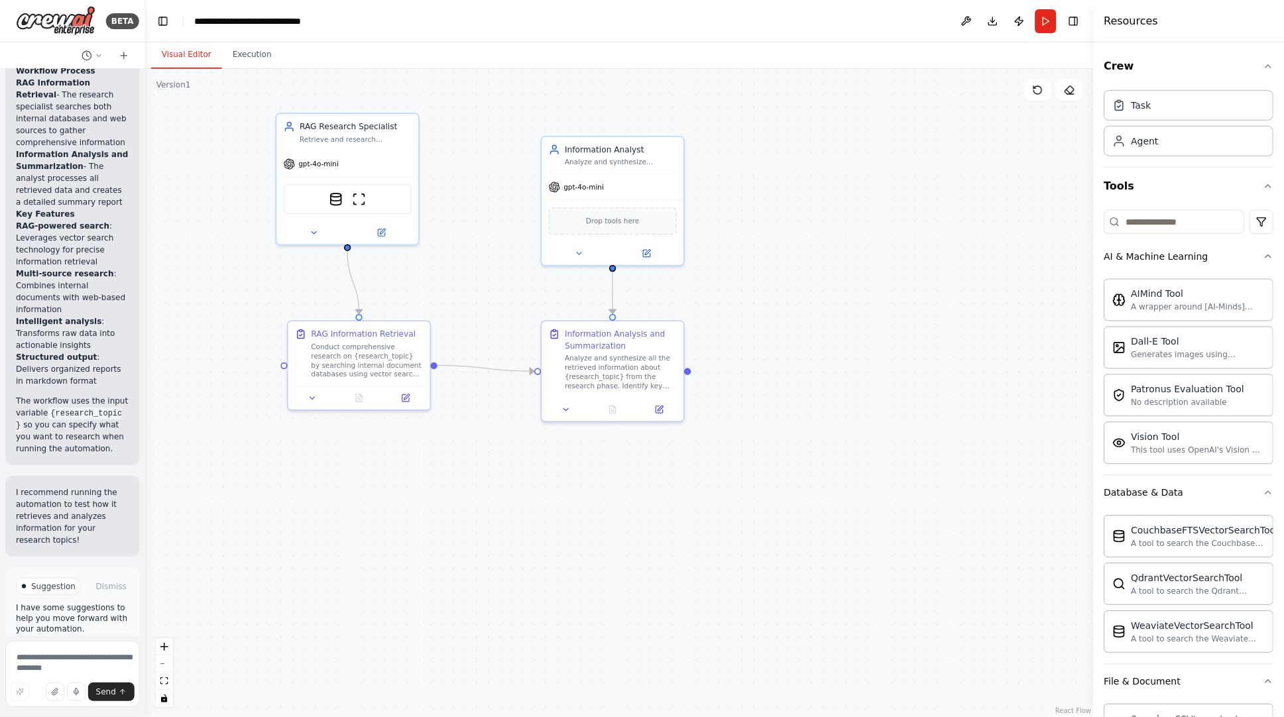
scroll to position [1045, 0]
